Goal: Task Accomplishment & Management: Use online tool/utility

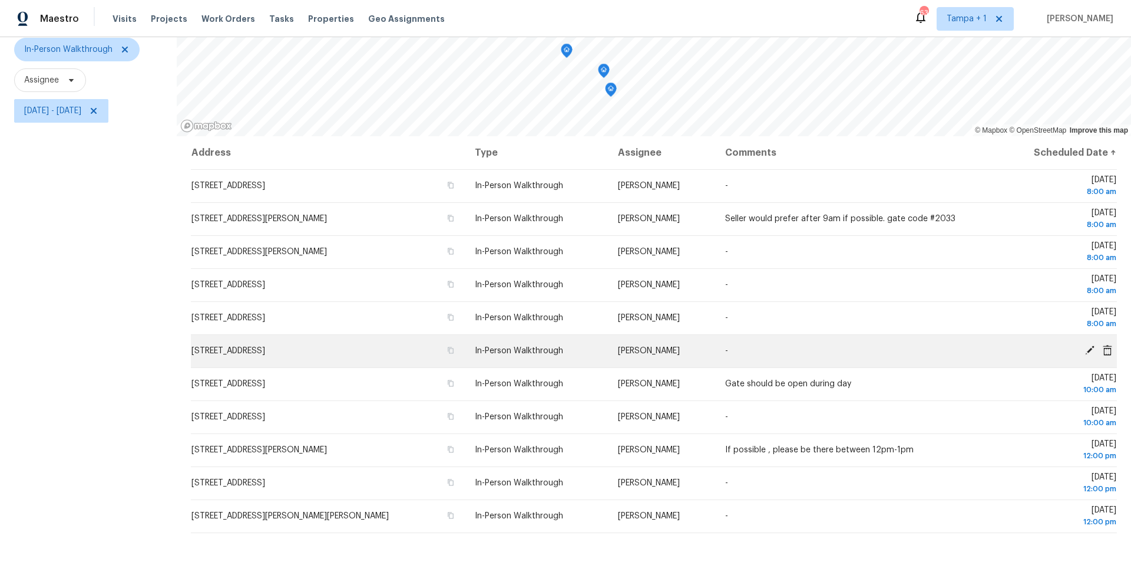
scroll to position [130, 0]
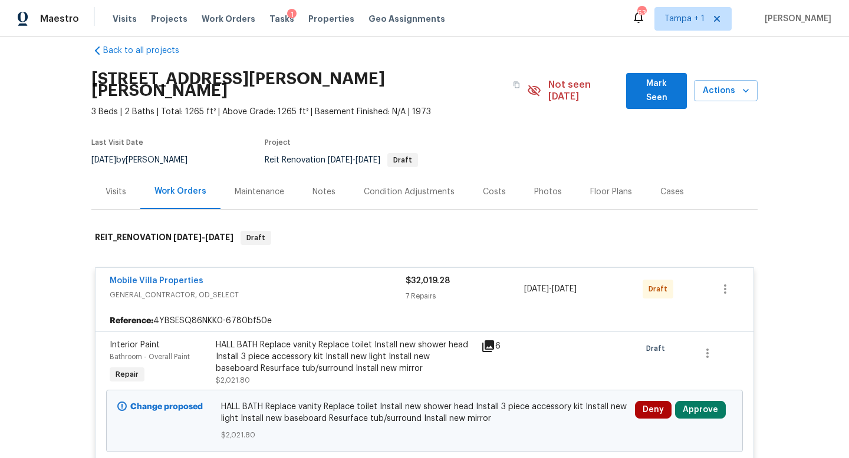
scroll to position [259, 0]
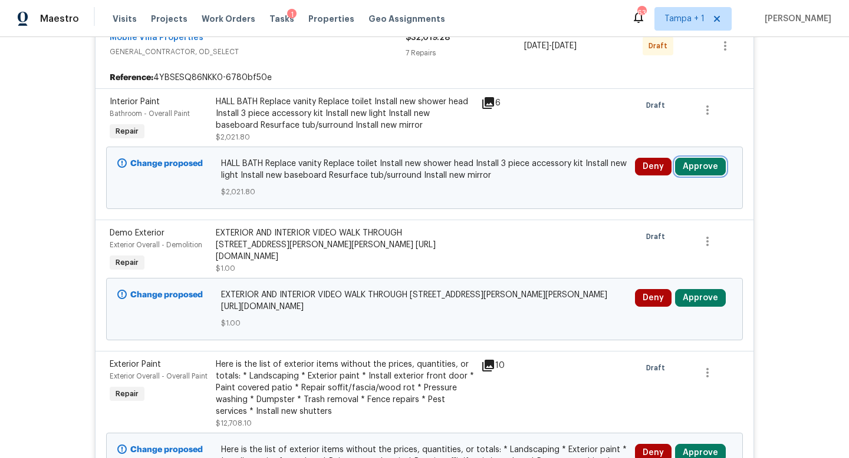
click at [695, 158] on button "Approve" at bounding box center [700, 167] width 51 height 18
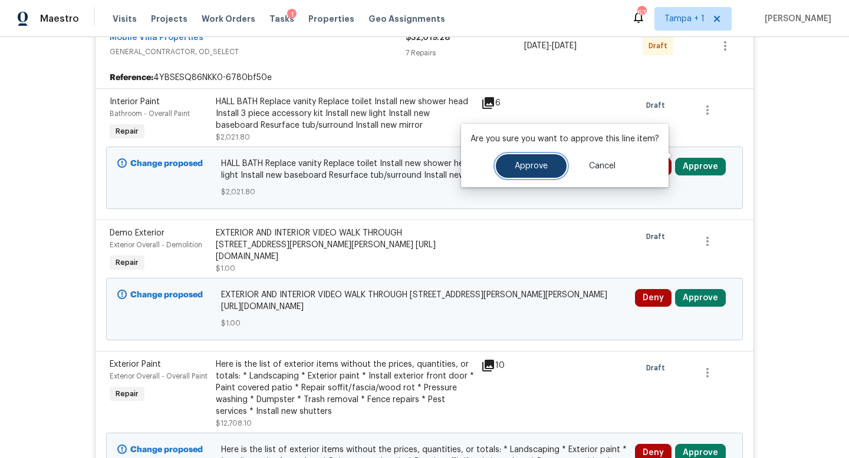
click at [538, 162] on span "Approve" at bounding box center [530, 166] width 33 height 9
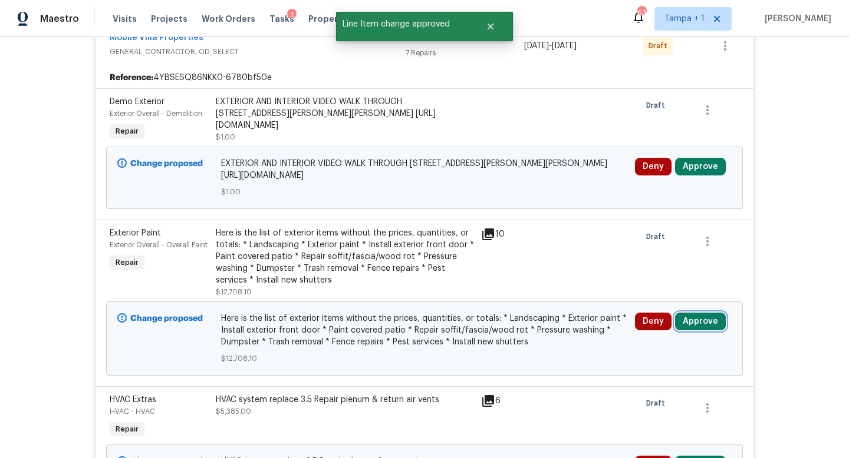
click at [696, 313] on button "Approve" at bounding box center [700, 322] width 51 height 18
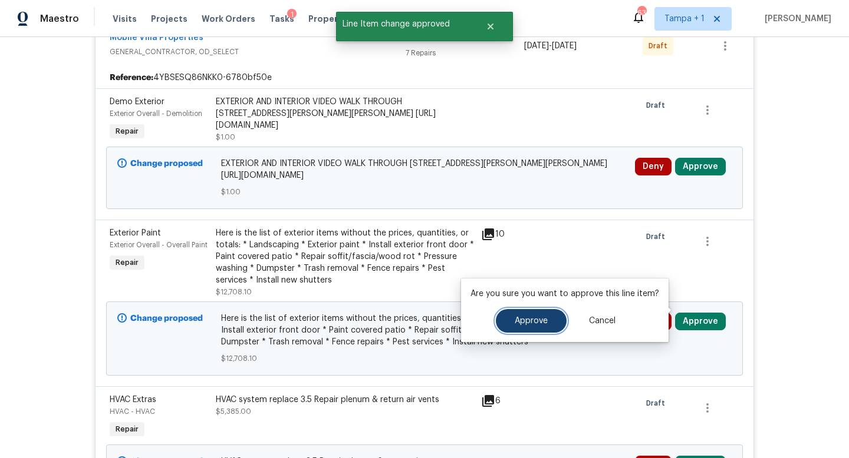
click at [513, 327] on button "Approve" at bounding box center [531, 321] width 71 height 24
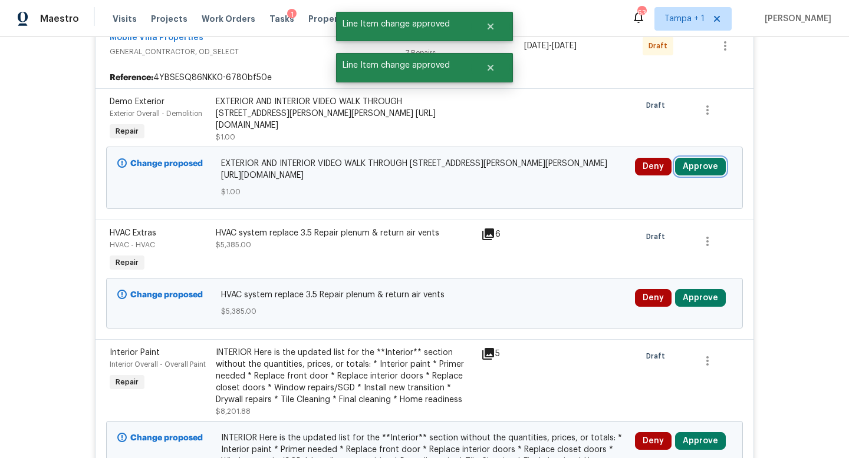
click at [698, 158] on button "Approve" at bounding box center [700, 167] width 51 height 18
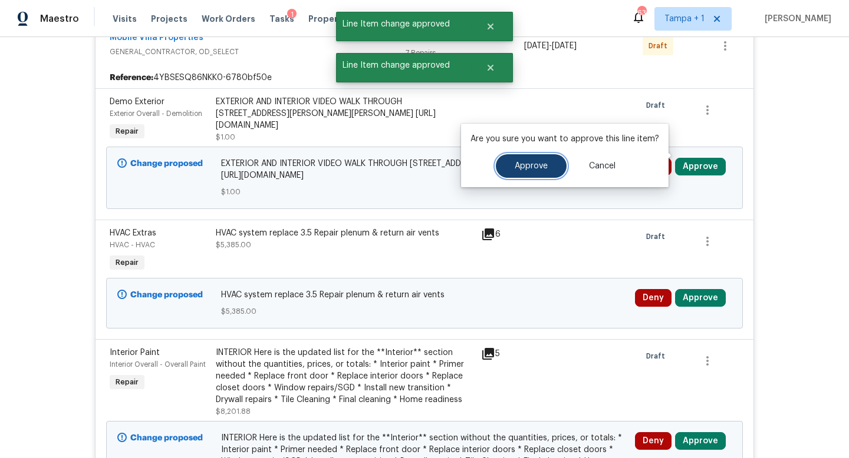
click at [529, 164] on span "Approve" at bounding box center [530, 166] width 33 height 9
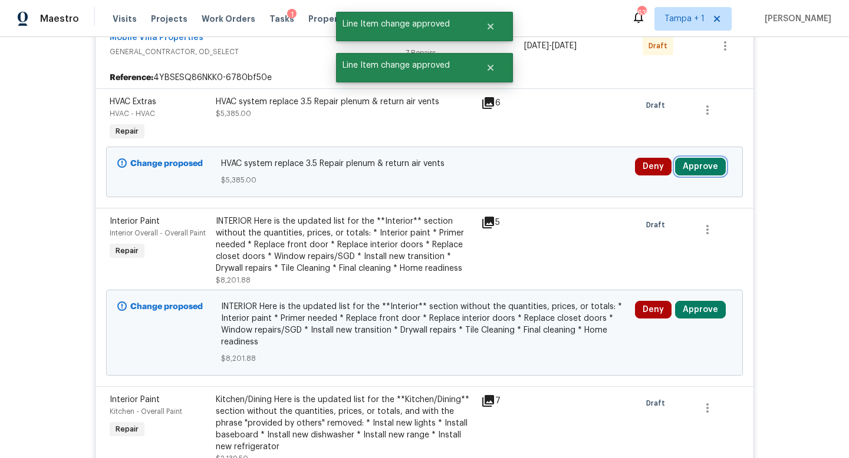
click at [695, 158] on button "Approve" at bounding box center [700, 167] width 51 height 18
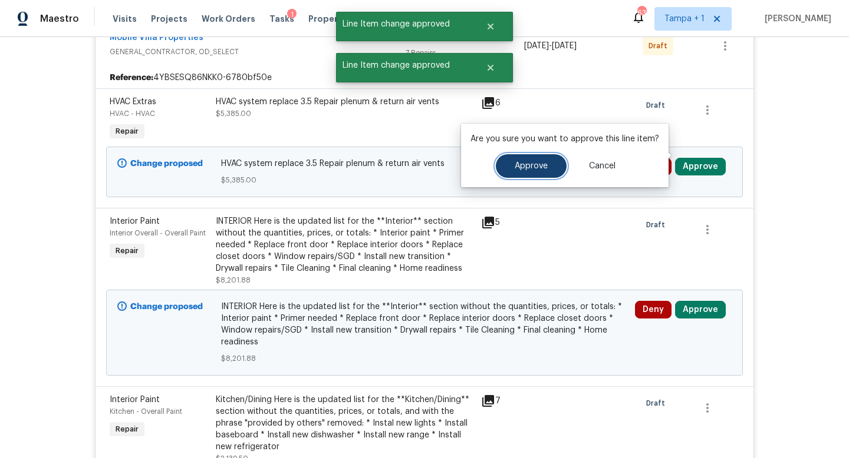
click at [530, 165] on span "Approve" at bounding box center [530, 166] width 33 height 9
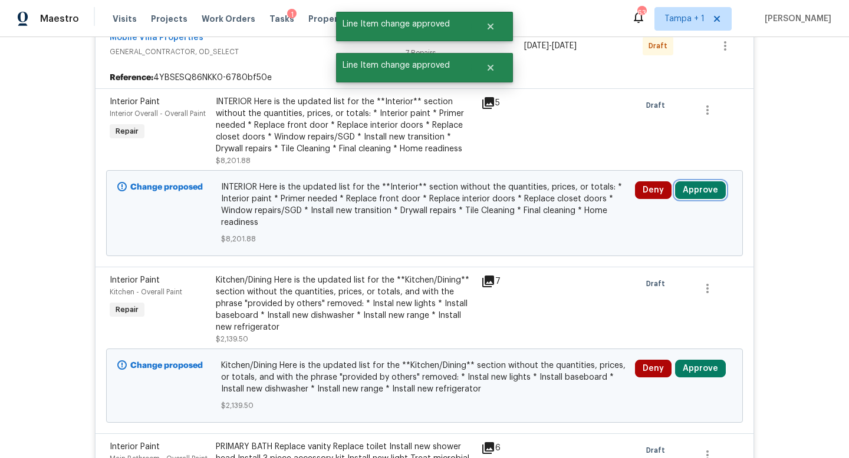
click at [697, 181] on button "Approve" at bounding box center [700, 190] width 51 height 18
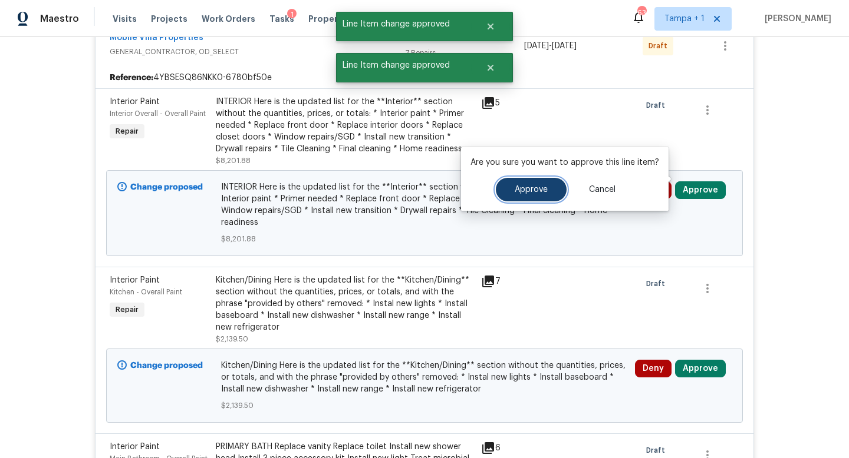
click at [526, 194] on button "Approve" at bounding box center [531, 190] width 71 height 24
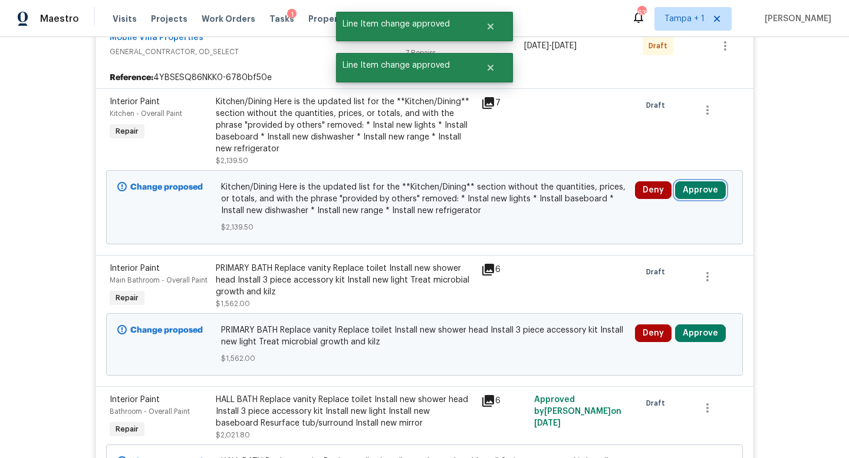
click at [702, 183] on button "Approve" at bounding box center [700, 190] width 51 height 18
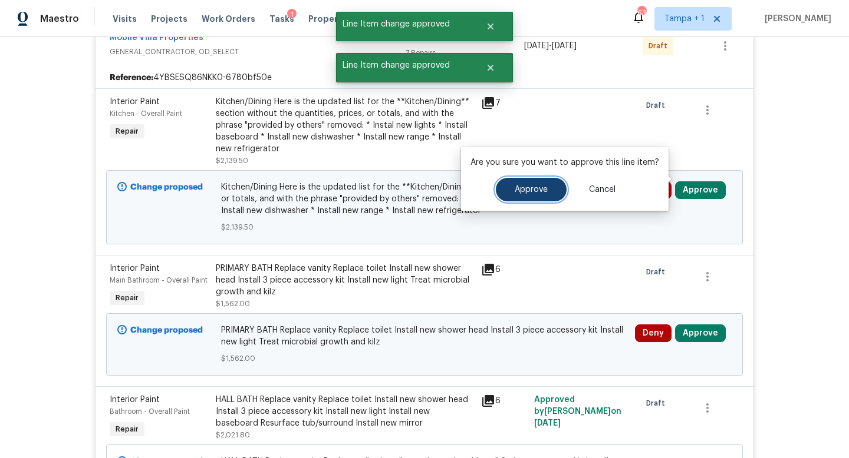
click at [496, 190] on button "Approve" at bounding box center [531, 190] width 71 height 24
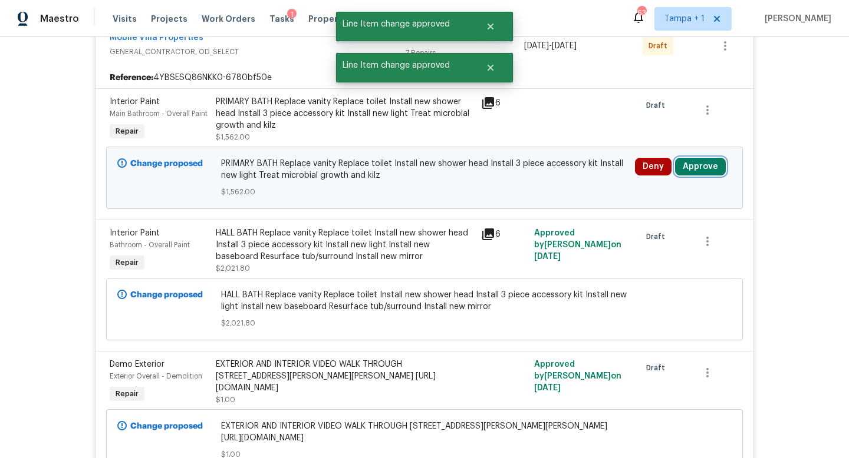
click at [700, 158] on button "Approve" at bounding box center [700, 167] width 51 height 18
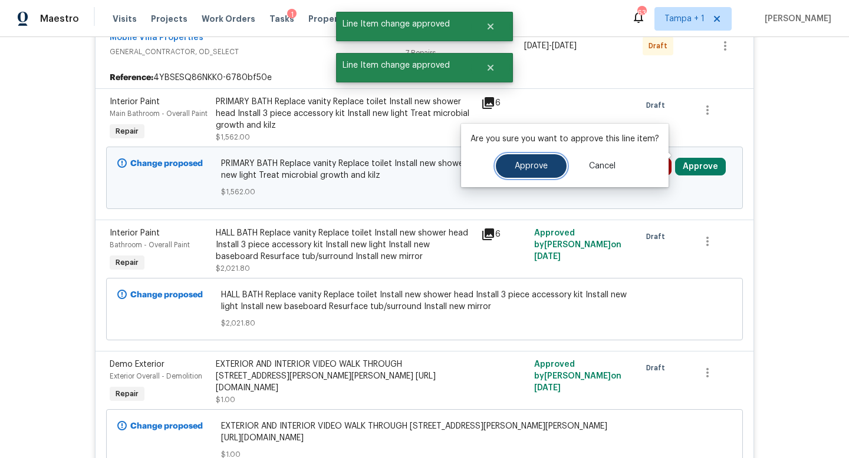
click at [532, 175] on button "Approve" at bounding box center [531, 166] width 71 height 24
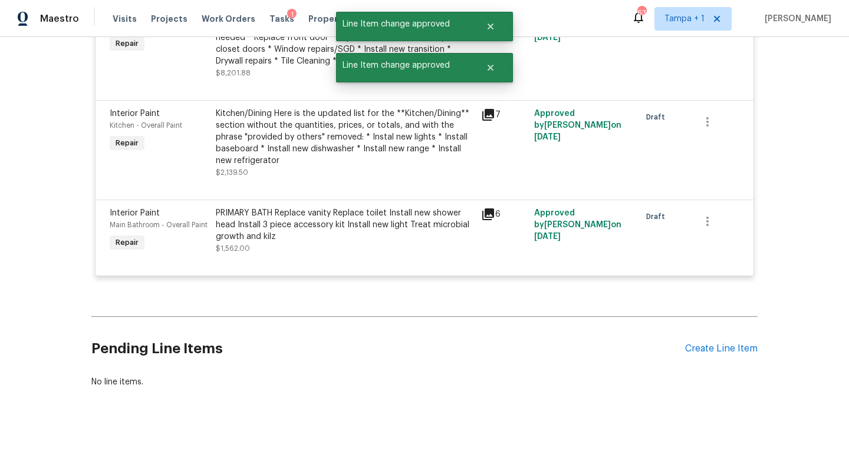
scroll to position [0, 0]
